Goal: Information Seeking & Learning: Learn about a topic

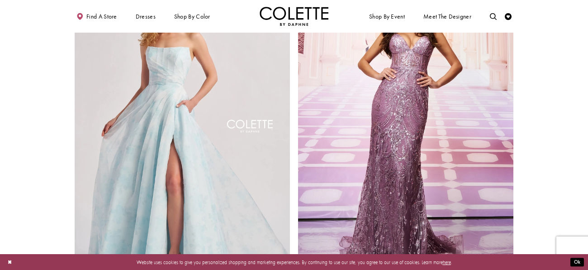
scroll to position [1110, 0]
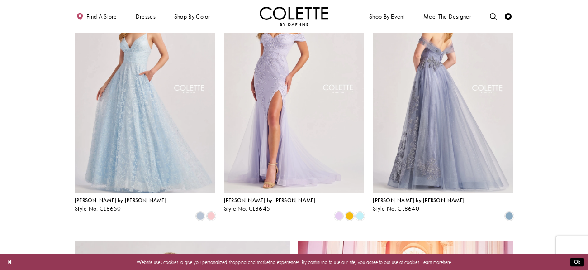
scroll to position [839, 0]
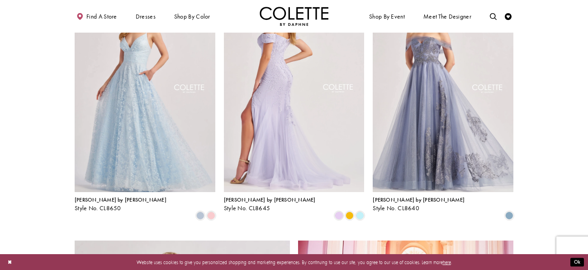
click at [348, 144] on img "Visit Colette by Daphne Style No. CL8645 Page" at bounding box center [294, 89] width 141 height 204
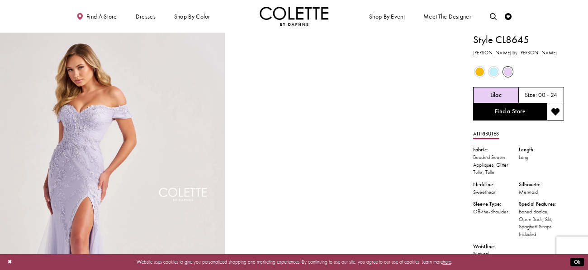
click at [496, 71] on span "Product color controls state depends on size chosen" at bounding box center [493, 71] width 9 height 9
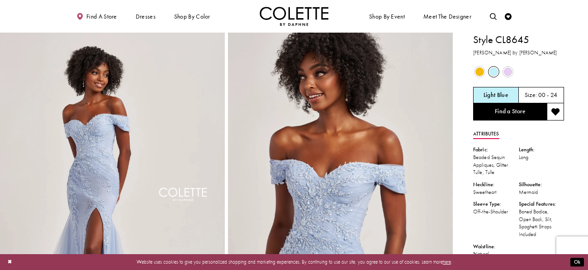
click at [477, 73] on span "Product color controls state depends on size chosen" at bounding box center [479, 71] width 9 height 9
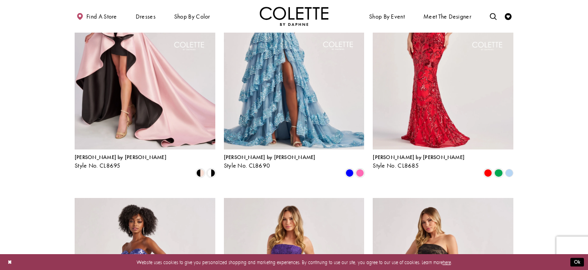
scroll to position [127, 0]
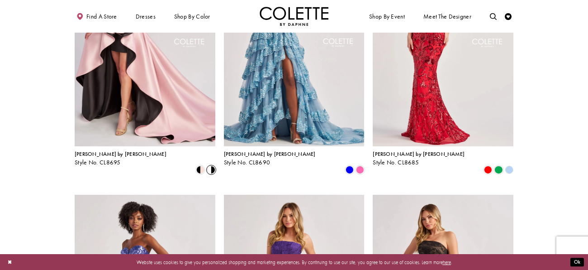
click at [211, 166] on span "Product List" at bounding box center [211, 170] width 8 height 8
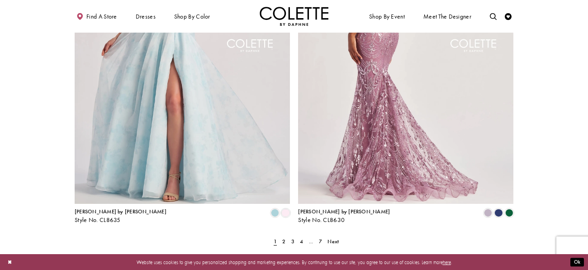
scroll to position [1185, 0]
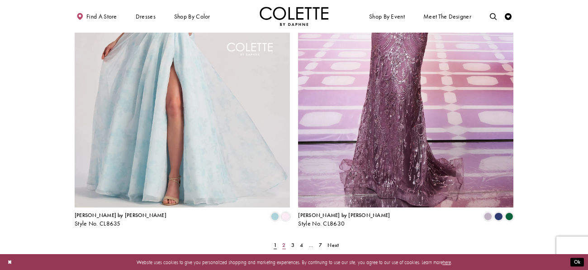
click at [284, 241] on span "2" at bounding box center [283, 244] width 3 height 7
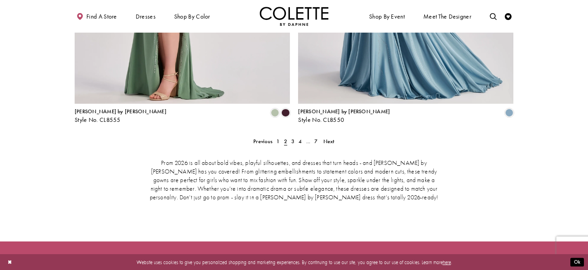
scroll to position [1285, 0]
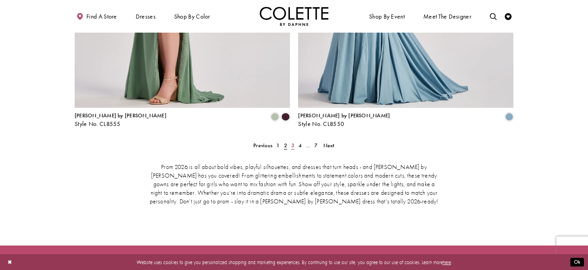
click at [290, 140] on link "3" at bounding box center [292, 145] width 7 height 10
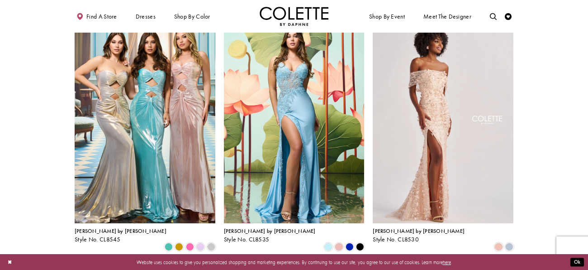
scroll to position [51, 0]
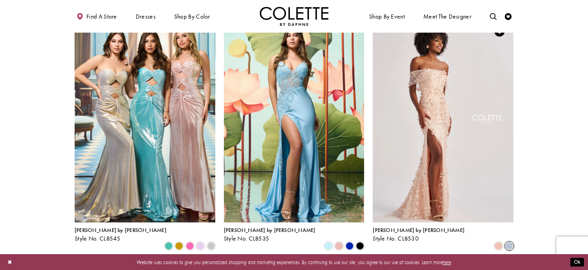
click at [507, 242] on span "Product List" at bounding box center [509, 246] width 8 height 8
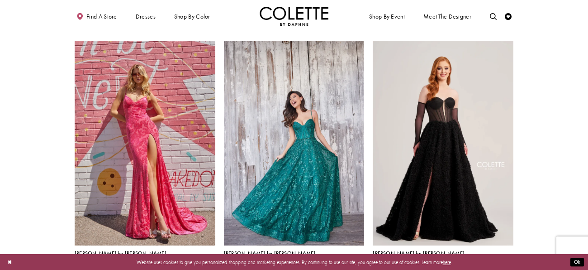
scroll to position [295, 0]
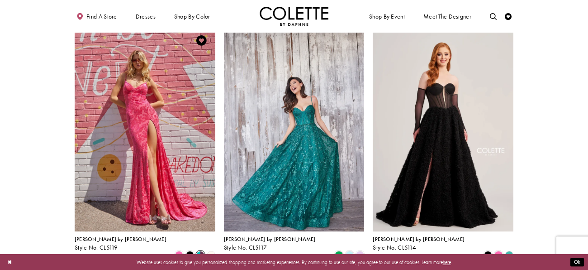
click at [200, 251] on span "Product List" at bounding box center [200, 255] width 8 height 8
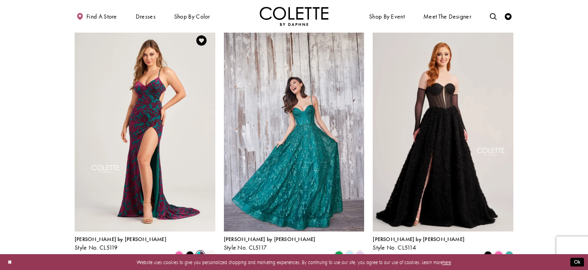
click at [210, 249] on polygon "Product List" at bounding box center [211, 254] width 10 height 10
click at [189, 251] on span "Product List" at bounding box center [190, 255] width 8 height 8
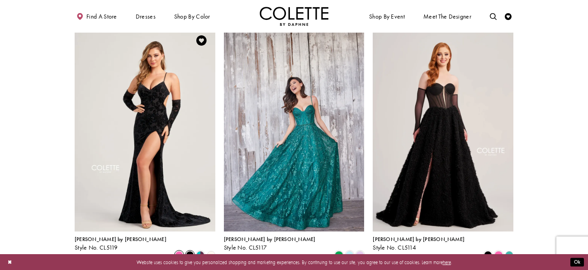
click at [181, 251] on span "Product List" at bounding box center [179, 255] width 8 height 8
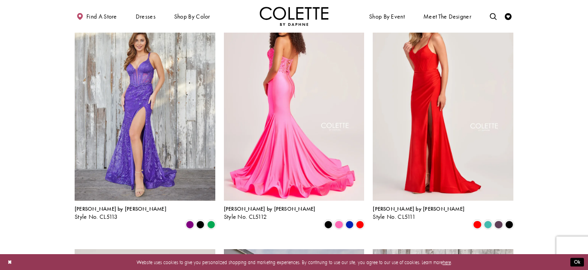
scroll to position [524, 0]
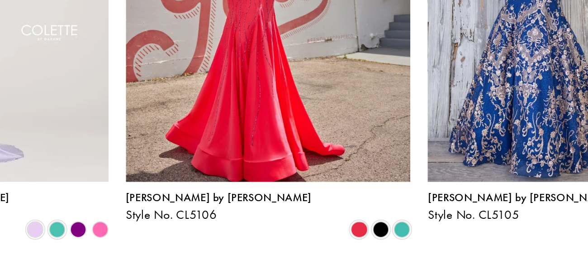
scroll to position [846, 0]
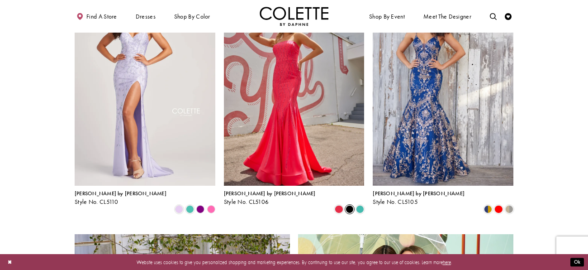
click at [350, 205] on span "Product List" at bounding box center [350, 209] width 8 height 8
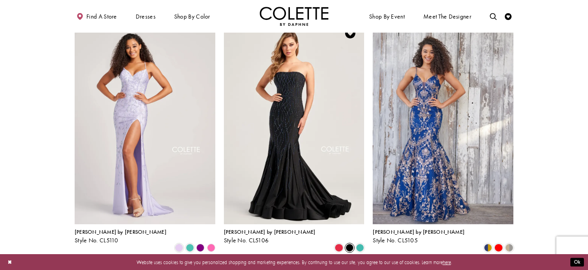
scroll to position [808, 0]
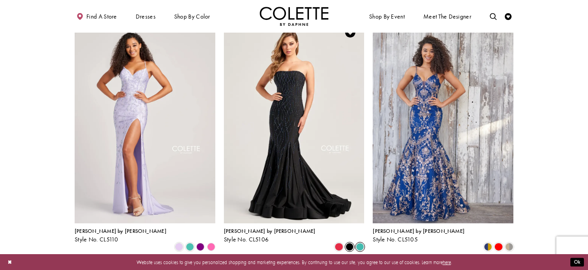
click at [360, 242] on span "Product List" at bounding box center [360, 246] width 8 height 8
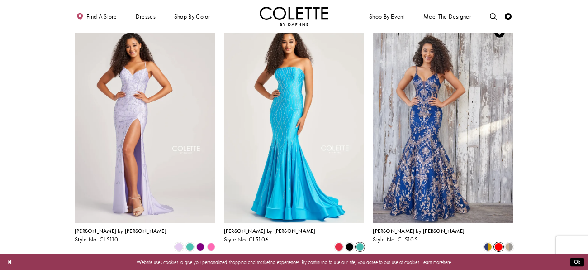
click at [498, 242] on span "Product List" at bounding box center [498, 246] width 8 height 8
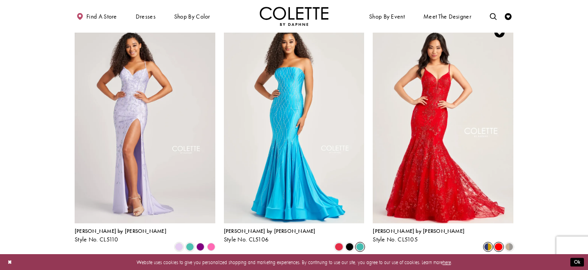
click at [489, 242] on span "Product List" at bounding box center [488, 246] width 8 height 8
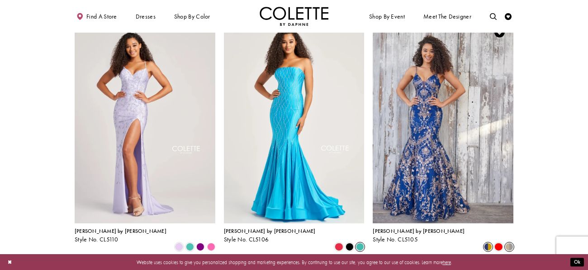
click at [508, 242] on span "Product List" at bounding box center [509, 246] width 8 height 8
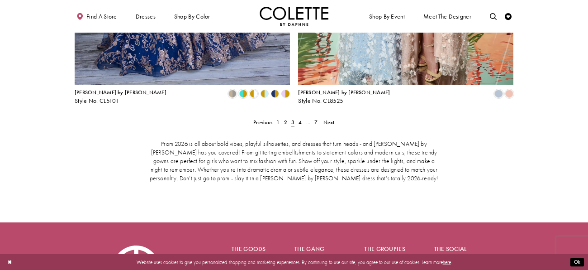
scroll to position [1309, 0]
click at [301, 118] on span "4" at bounding box center [300, 121] width 3 height 7
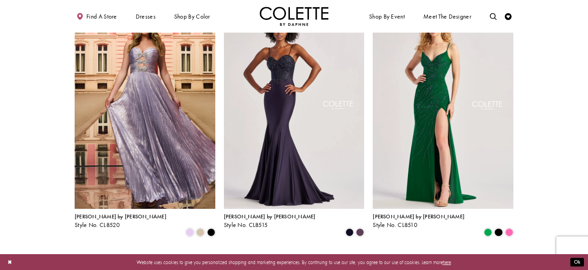
scroll to position [85, 0]
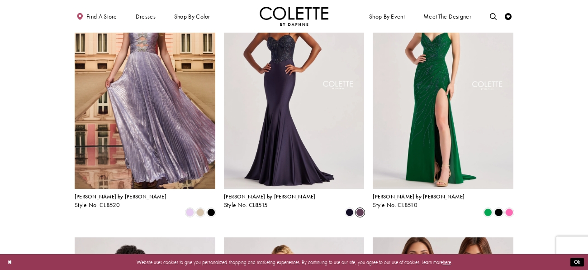
click at [361, 208] on span "Product List" at bounding box center [360, 212] width 8 height 8
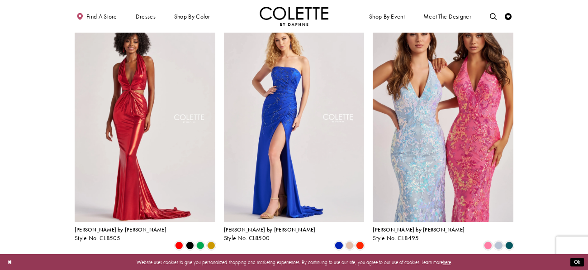
scroll to position [334, 0]
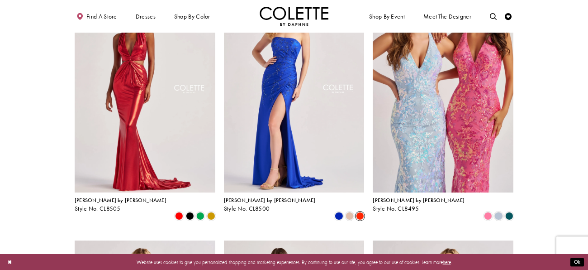
click at [363, 212] on span "Product List" at bounding box center [360, 216] width 8 height 8
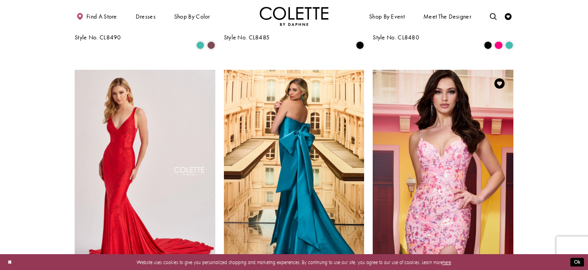
scroll to position [745, 0]
